Goal: Information Seeking & Learning: Learn about a topic

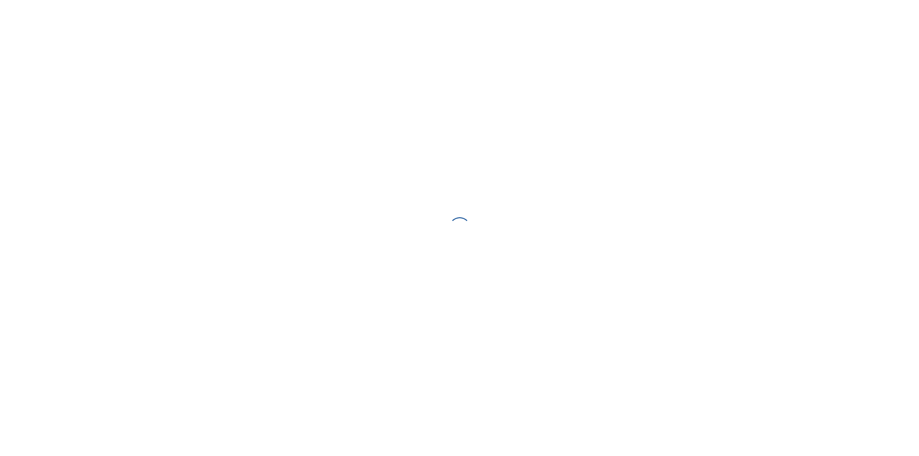
drag, startPoint x: 0, startPoint y: 0, endPoint x: 496, endPoint y: 94, distance: 504.7
click at [496, 94] on div at bounding box center [459, 228] width 919 height 456
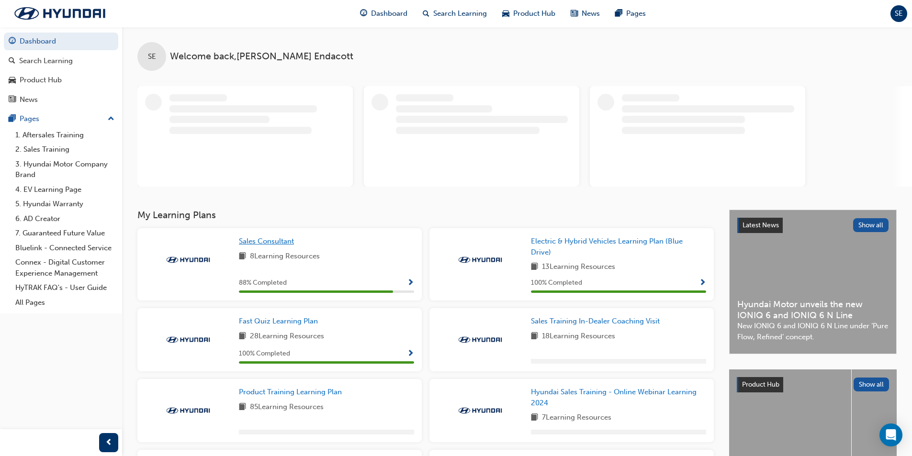
click at [272, 236] on link "Sales Consultant" at bounding box center [268, 241] width 59 height 11
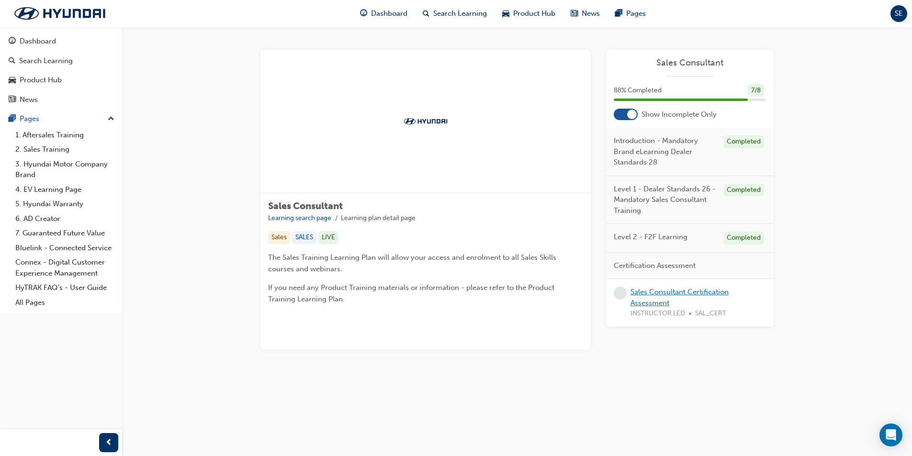
click at [663, 293] on link "Sales Consultant Certification Assessment" at bounding box center [679, 298] width 98 height 20
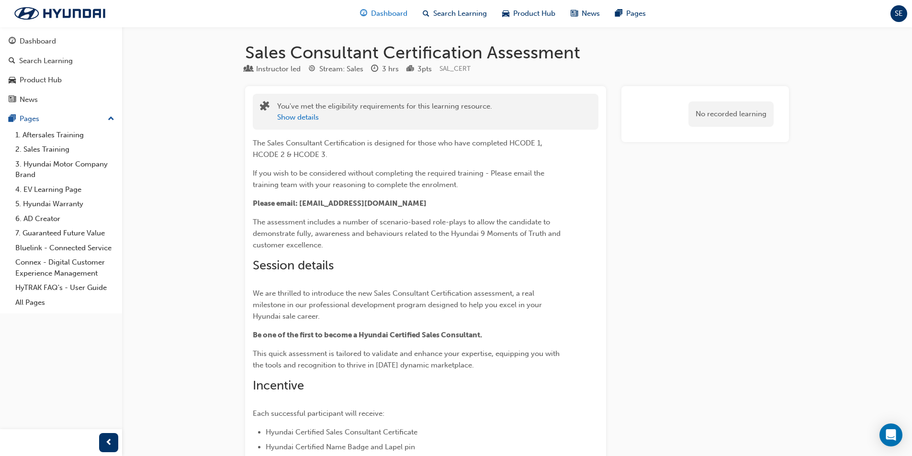
click at [397, 18] on span "Dashboard" at bounding box center [389, 13] width 36 height 11
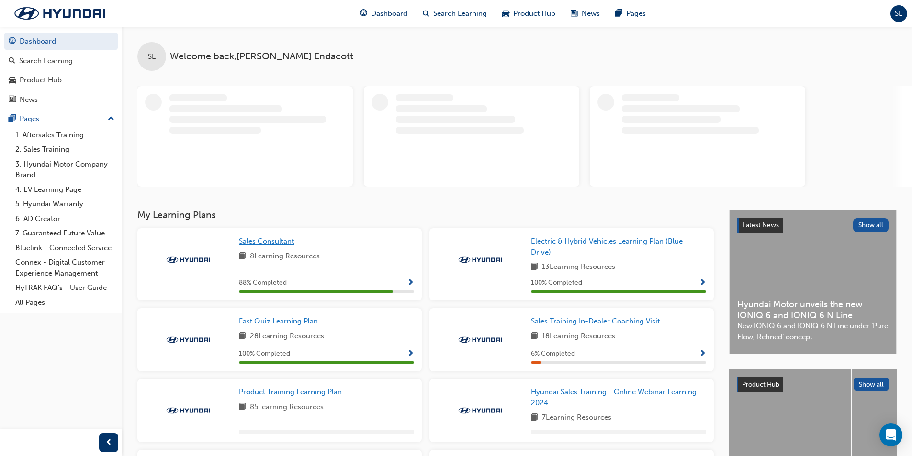
click at [258, 242] on span "Sales Consultant" at bounding box center [266, 241] width 55 height 9
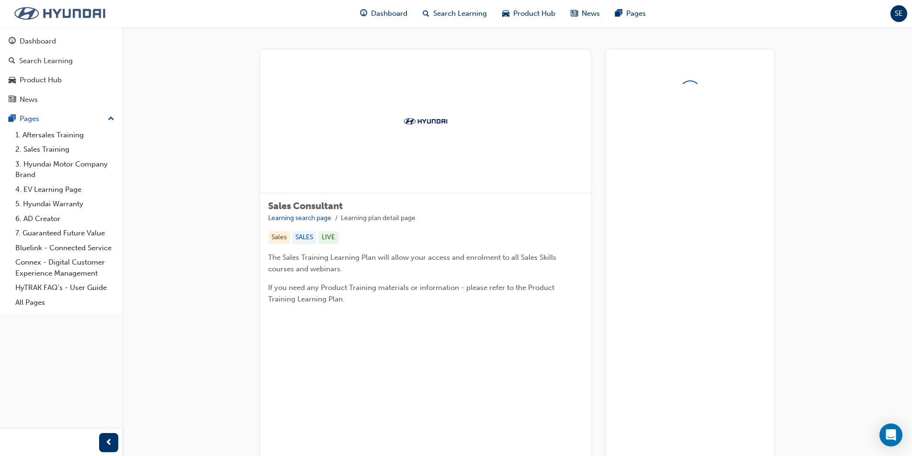
click at [62, 11] on img at bounding box center [60, 13] width 110 height 20
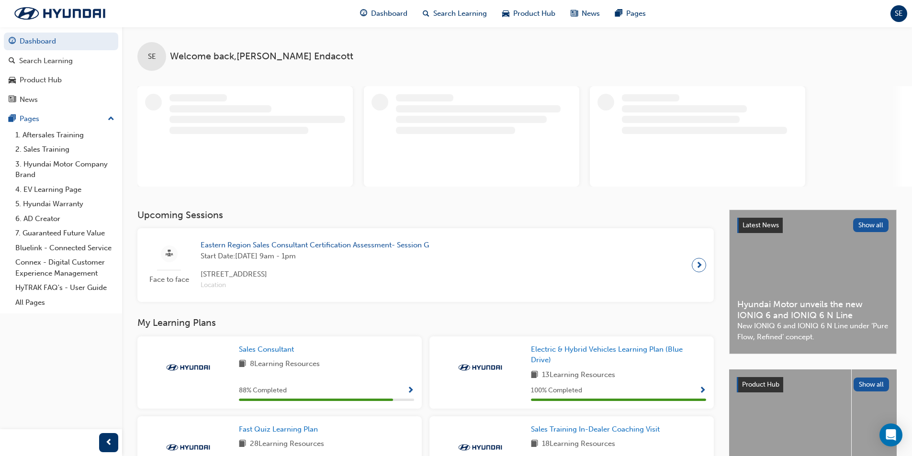
click at [379, 247] on span "Eastern Region Sales Consultant Certification Assessment- Session G" at bounding box center [315, 245] width 228 height 11
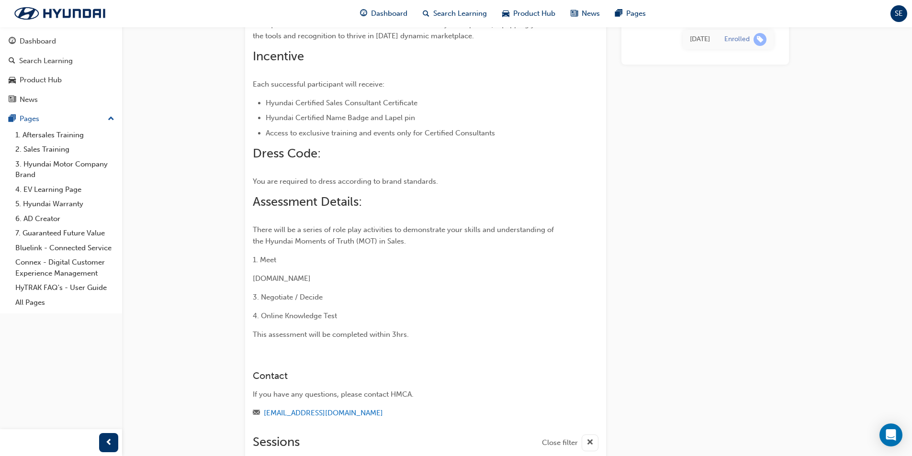
scroll to position [335, 0]
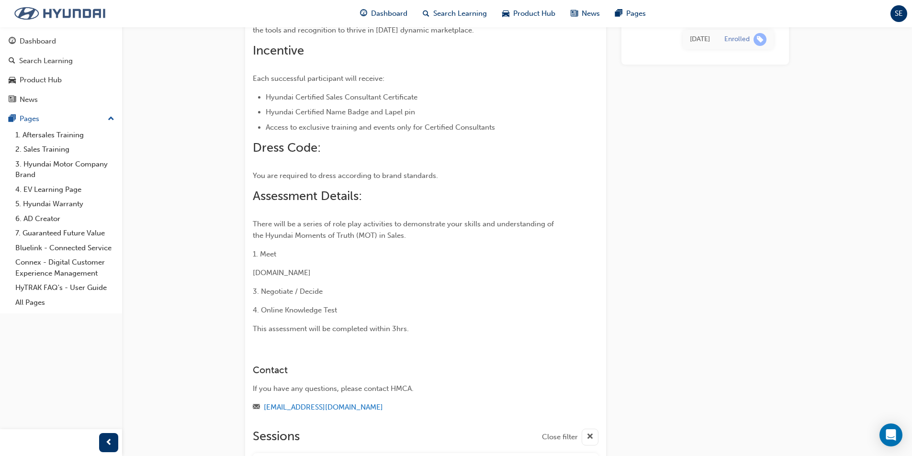
click at [64, 11] on img at bounding box center [60, 13] width 110 height 20
